Goal: Navigation & Orientation: Find specific page/section

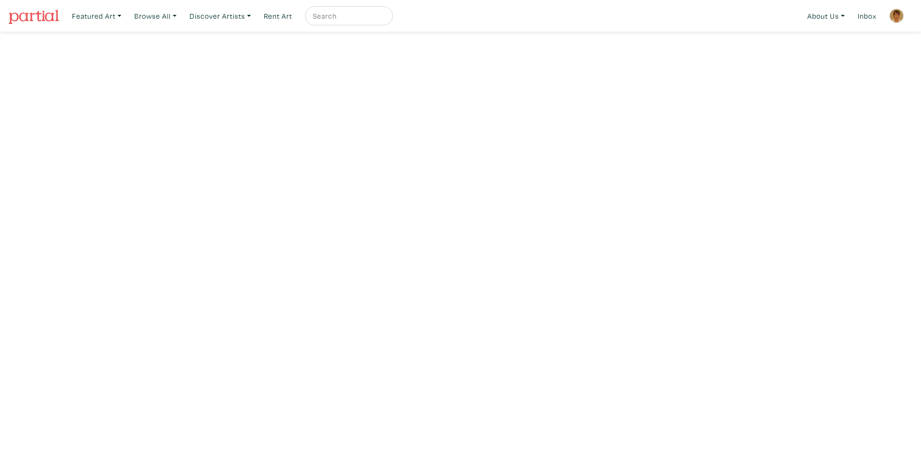
click at [24, 19] on img at bounding box center [34, 17] width 50 height 14
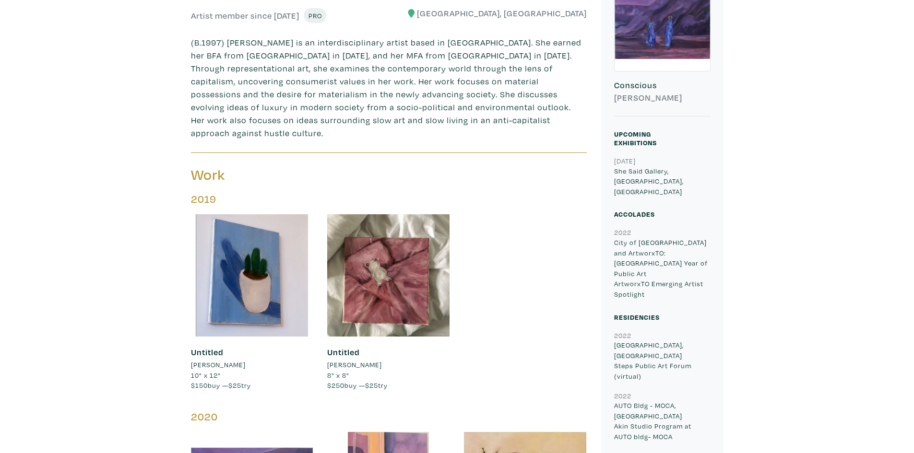
scroll to position [334, 0]
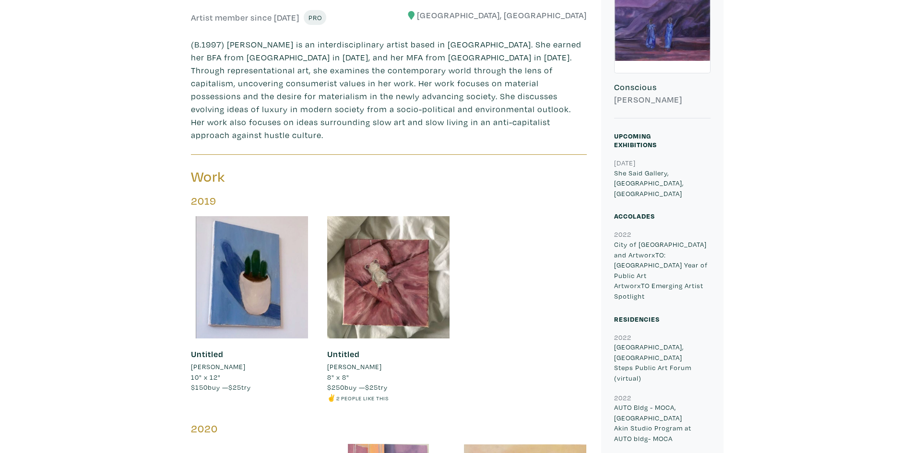
click at [524, 119] on p "(B.1997) Afifa Bari is an interdisciplinary artist based in Toronto. She earned…" at bounding box center [389, 90] width 396 height 104
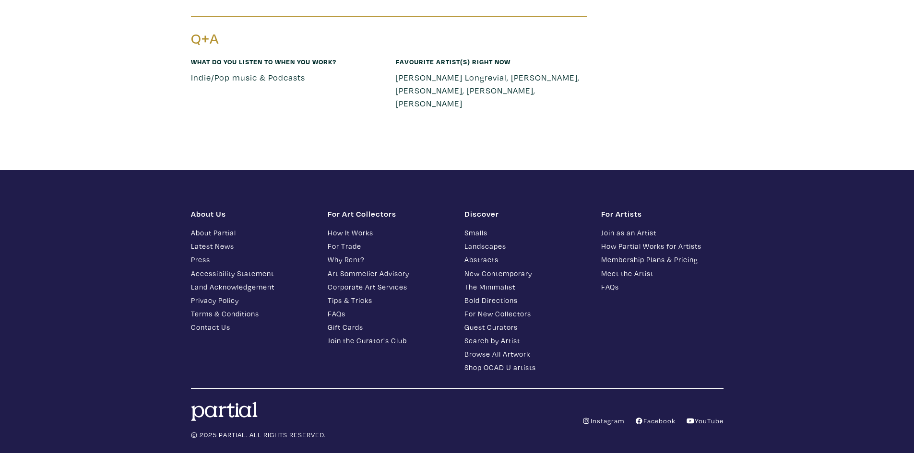
scroll to position [178, 0]
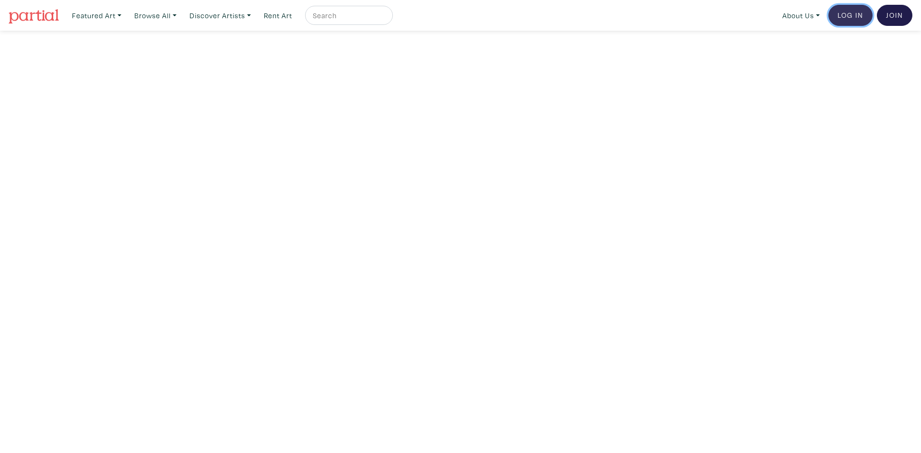
click at [830, 15] on link "Log In" at bounding box center [851, 15] width 44 height 21
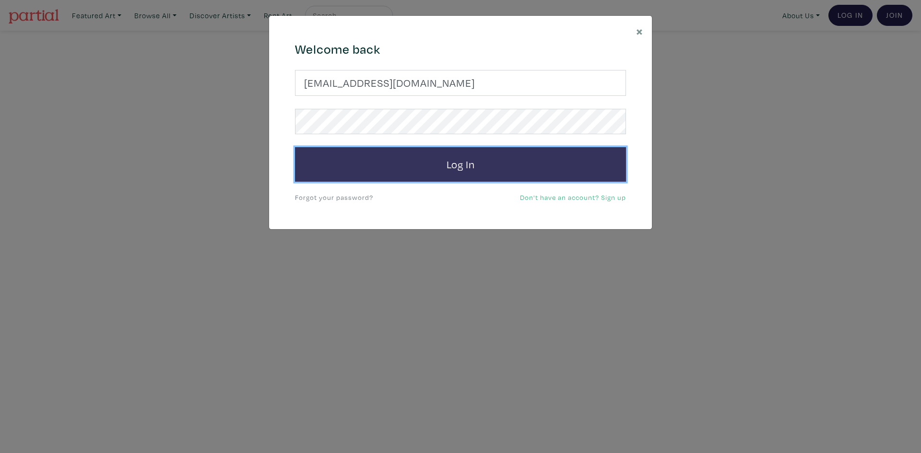
click at [420, 153] on button "Log In" at bounding box center [460, 164] width 331 height 35
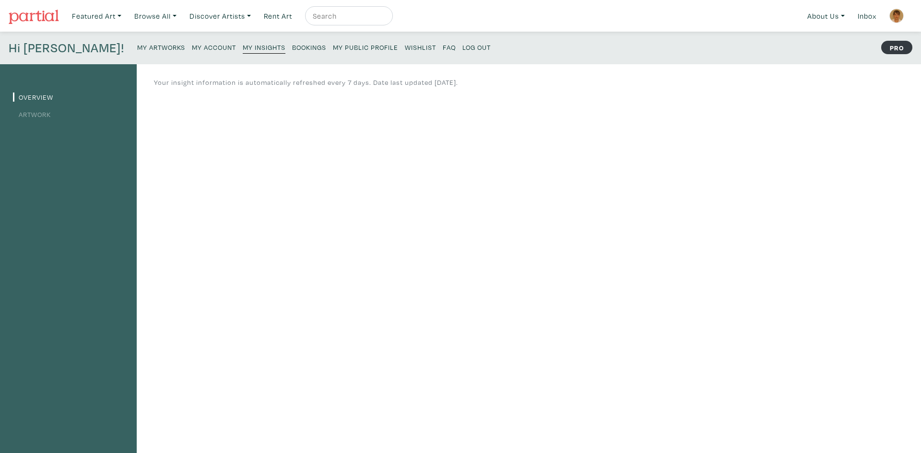
click at [52, 15] on img at bounding box center [34, 17] width 50 height 14
